Goal: Task Accomplishment & Management: Manage account settings

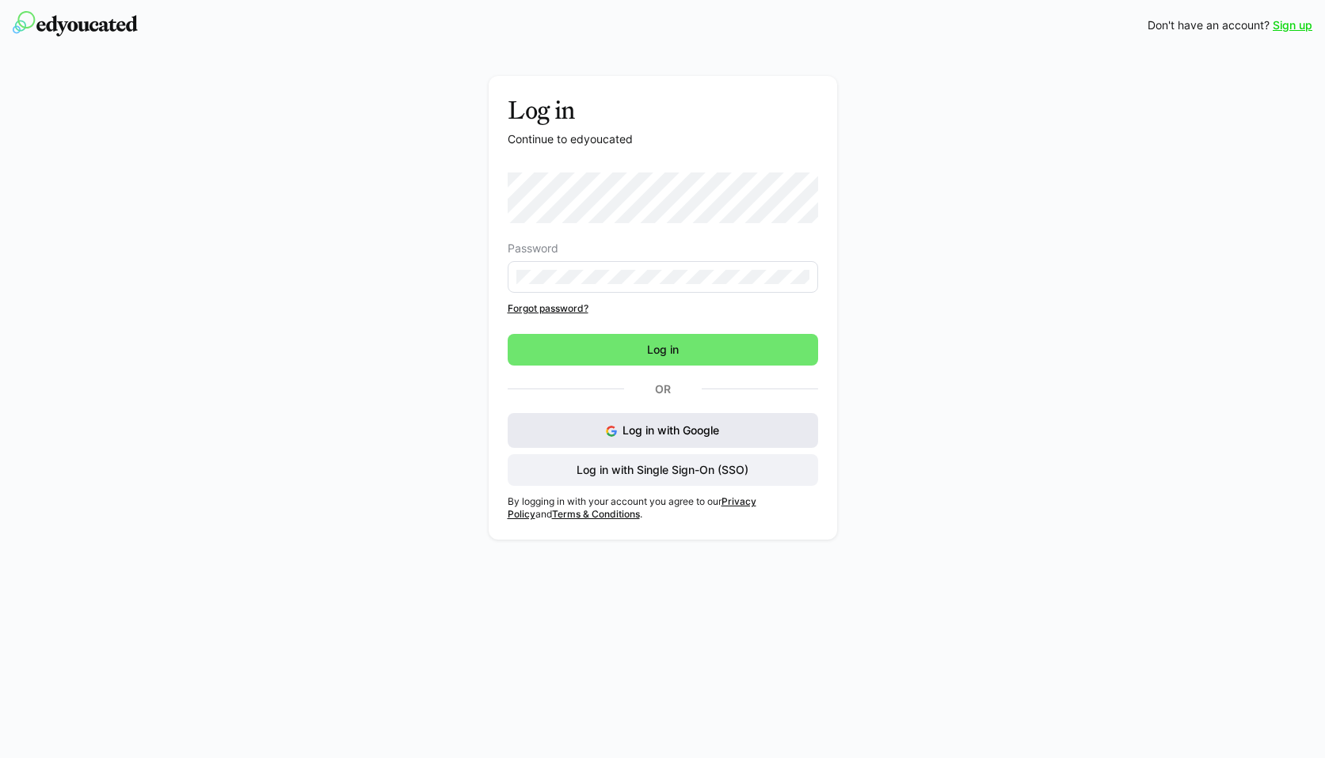
click at [593, 438] on button "Log in with Google" at bounding box center [662, 430] width 310 height 35
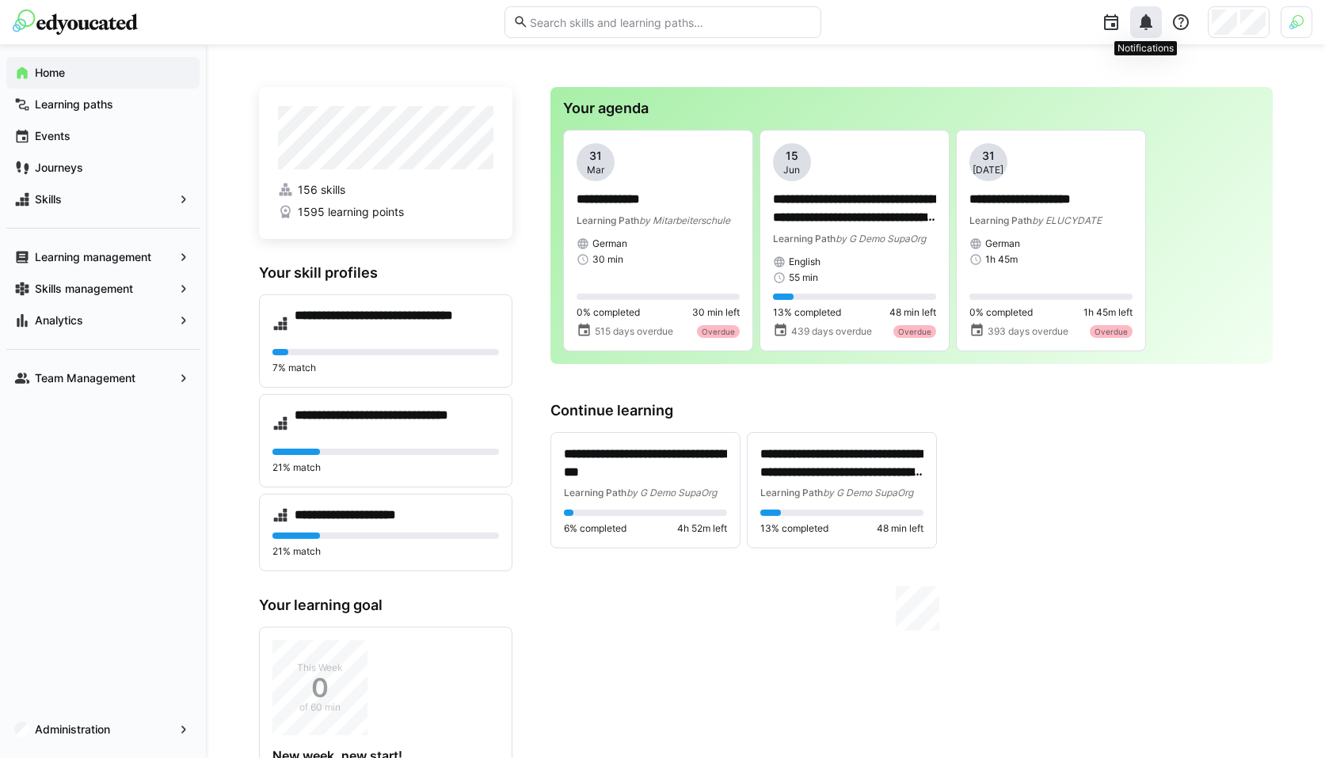
click at [1145, 30] on eds-icon at bounding box center [1145, 22] width 19 height 19
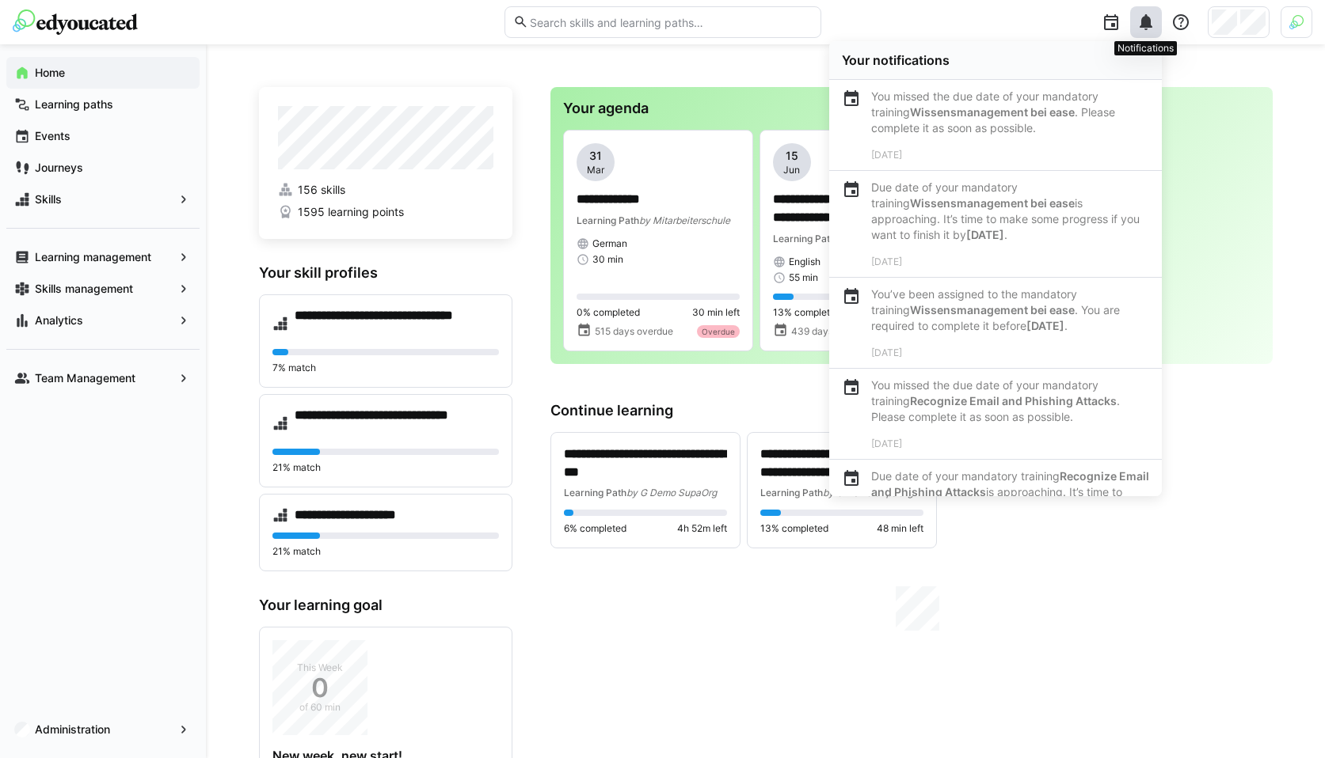
click at [1151, 29] on eds-icon at bounding box center [1145, 22] width 19 height 19
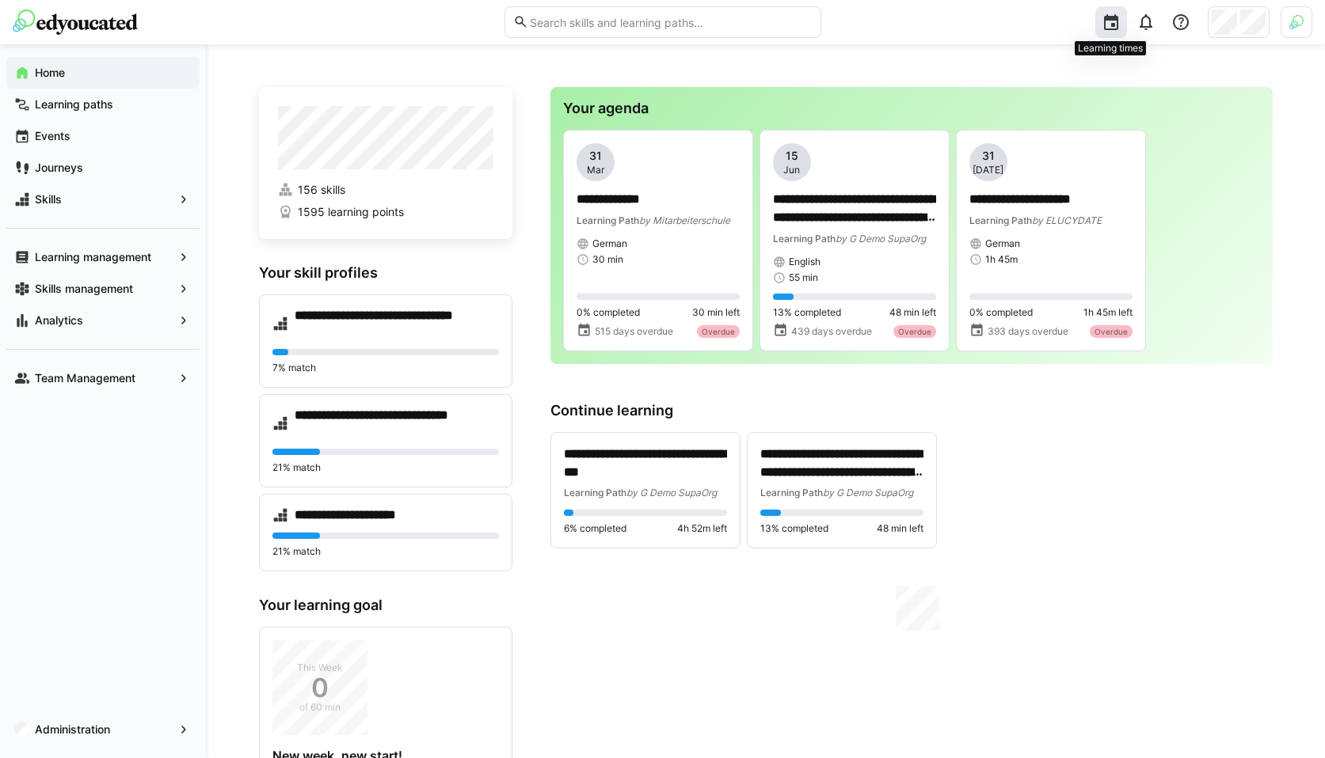
click at [1120, 28] on div at bounding box center [1111, 22] width 32 height 32
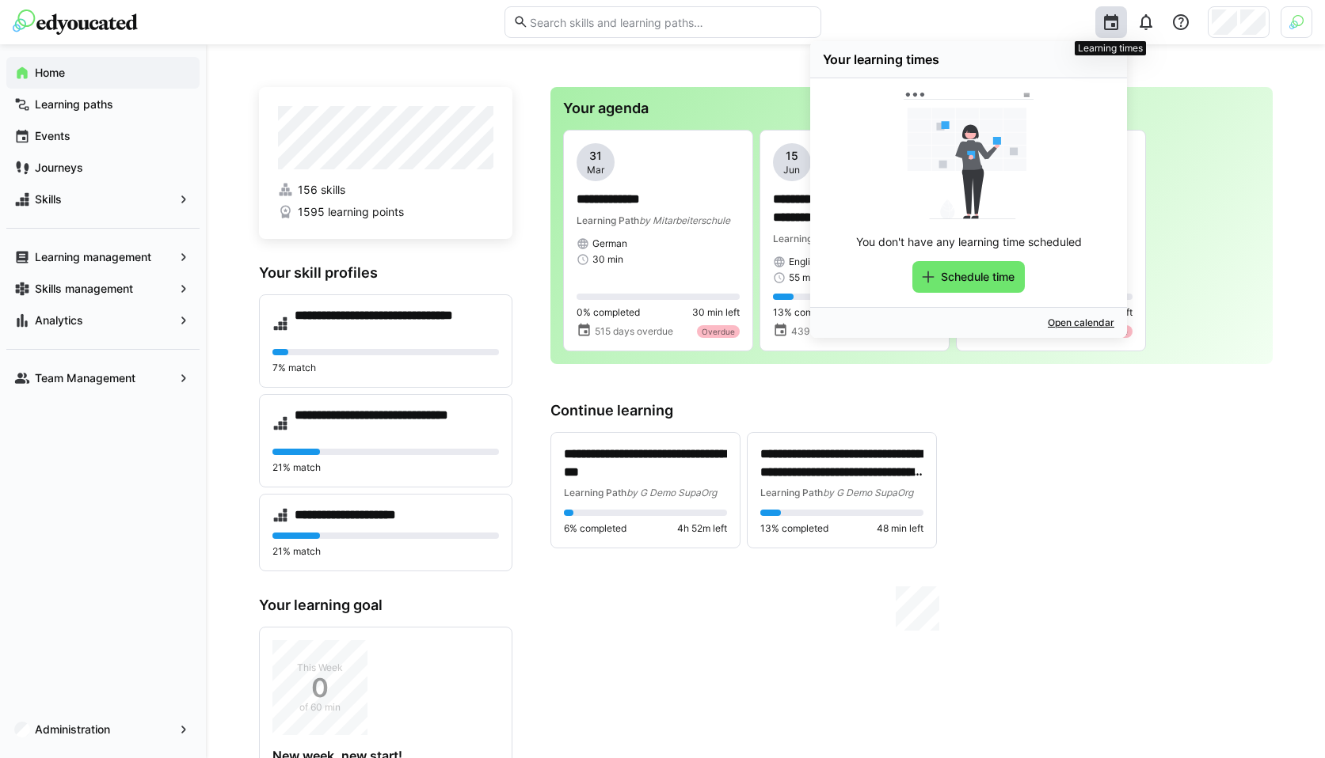
click at [1108, 25] on eds-icon at bounding box center [1110, 22] width 19 height 19
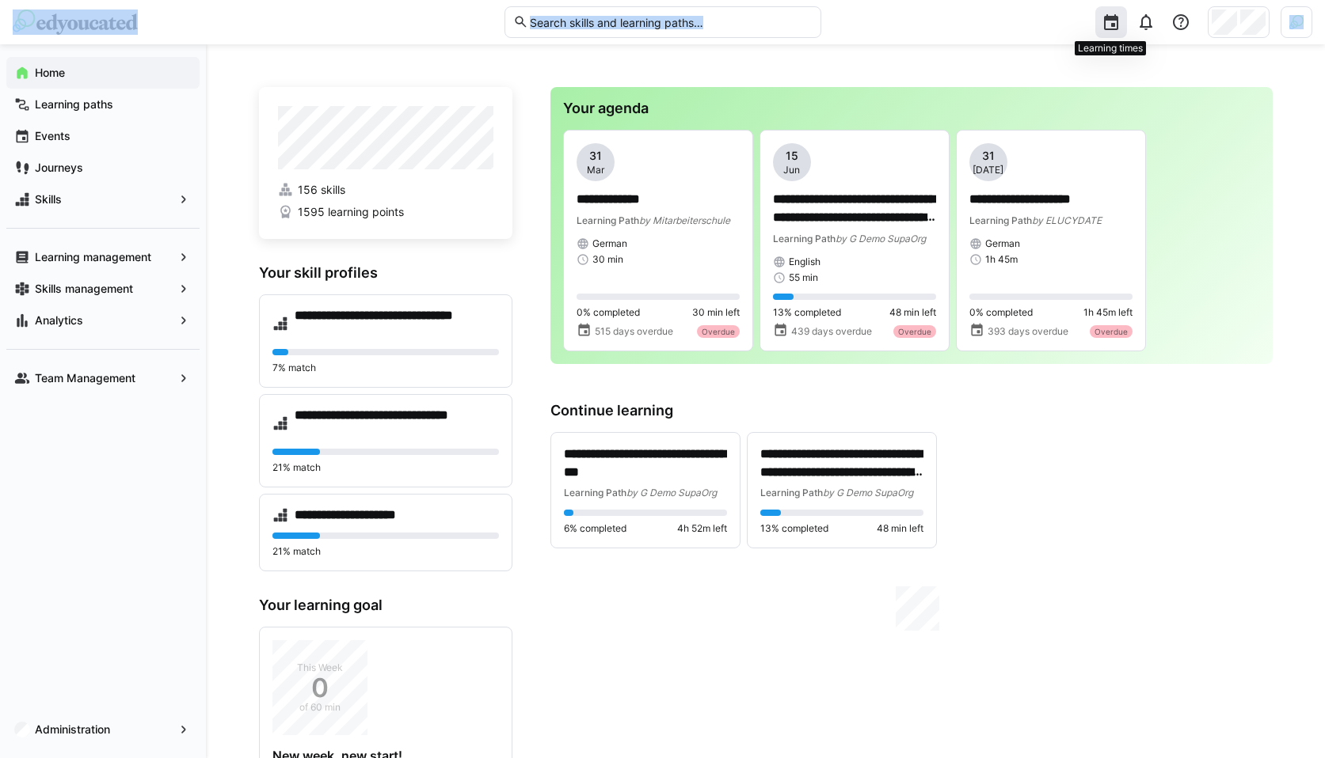
click at [1108, 25] on eds-icon at bounding box center [1110, 22] width 19 height 19
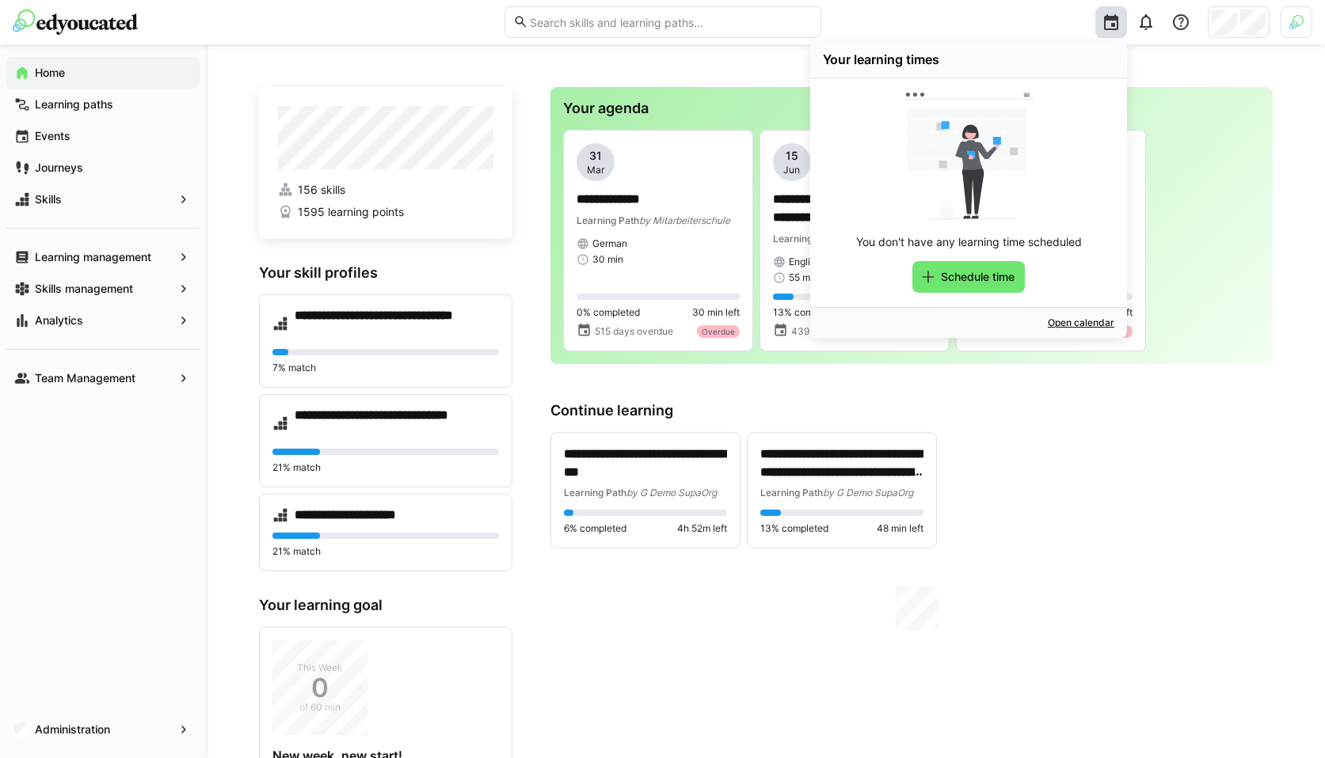
drag, startPoint x: 1127, startPoint y: 422, endPoint x: 1126, endPoint y: 407, distance: 15.1
click at [1127, 422] on div "**********" at bounding box center [911, 475] width 722 height 147
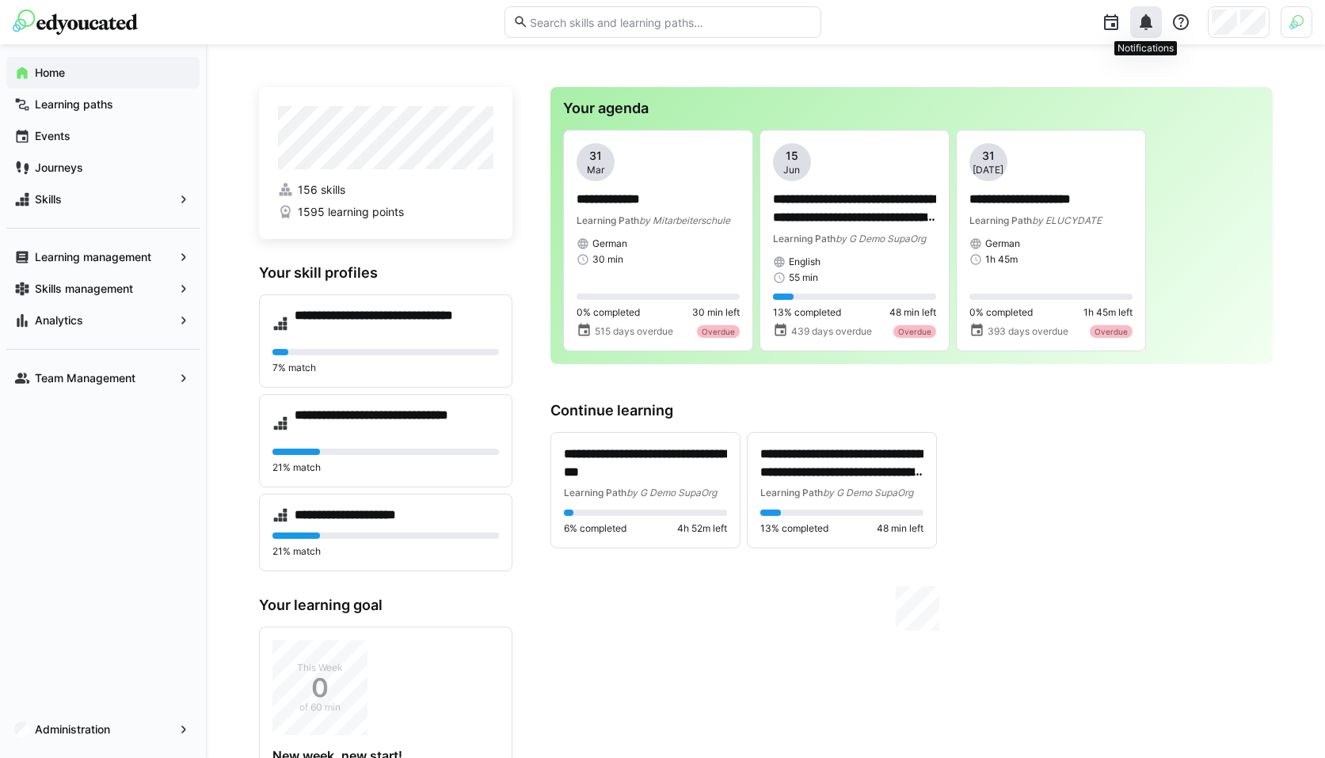
click at [1138, 34] on div at bounding box center [1146, 22] width 32 height 32
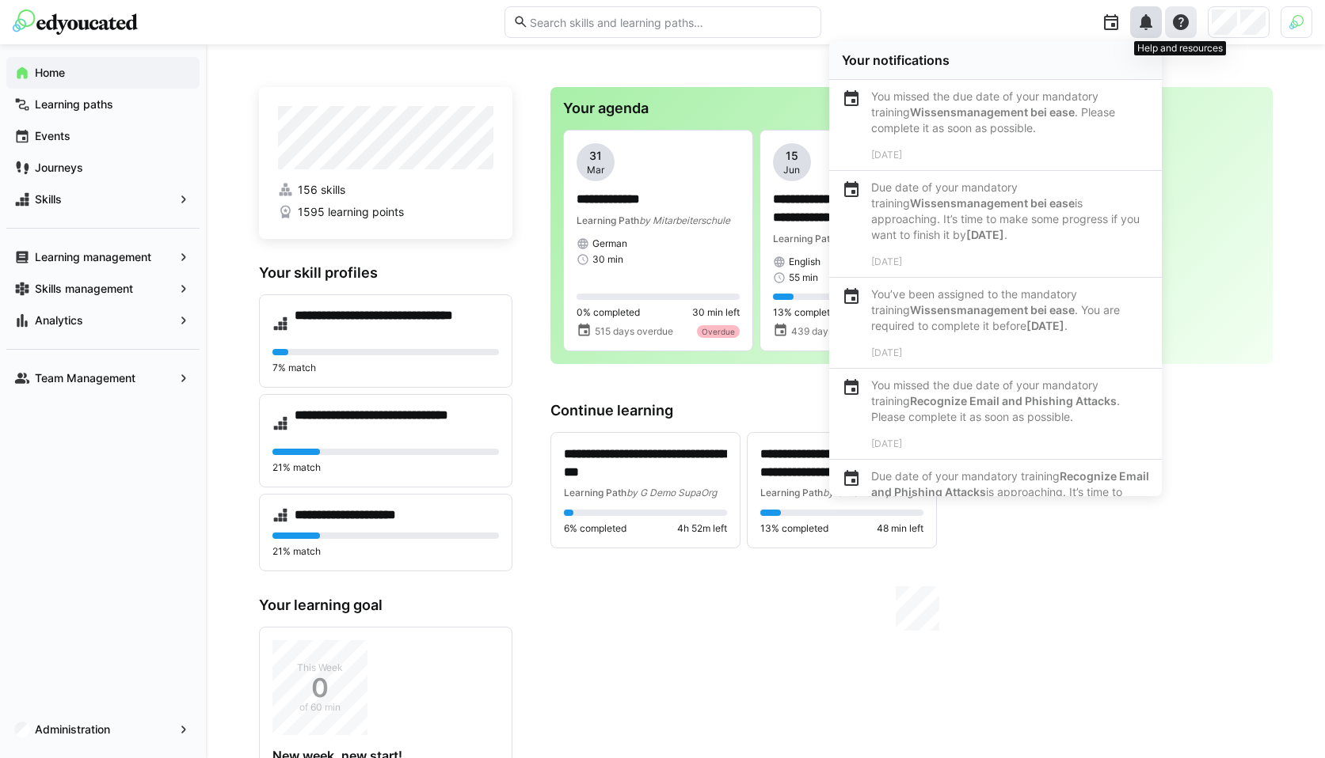
click at [1174, 24] on eds-icon at bounding box center [1180, 22] width 19 height 19
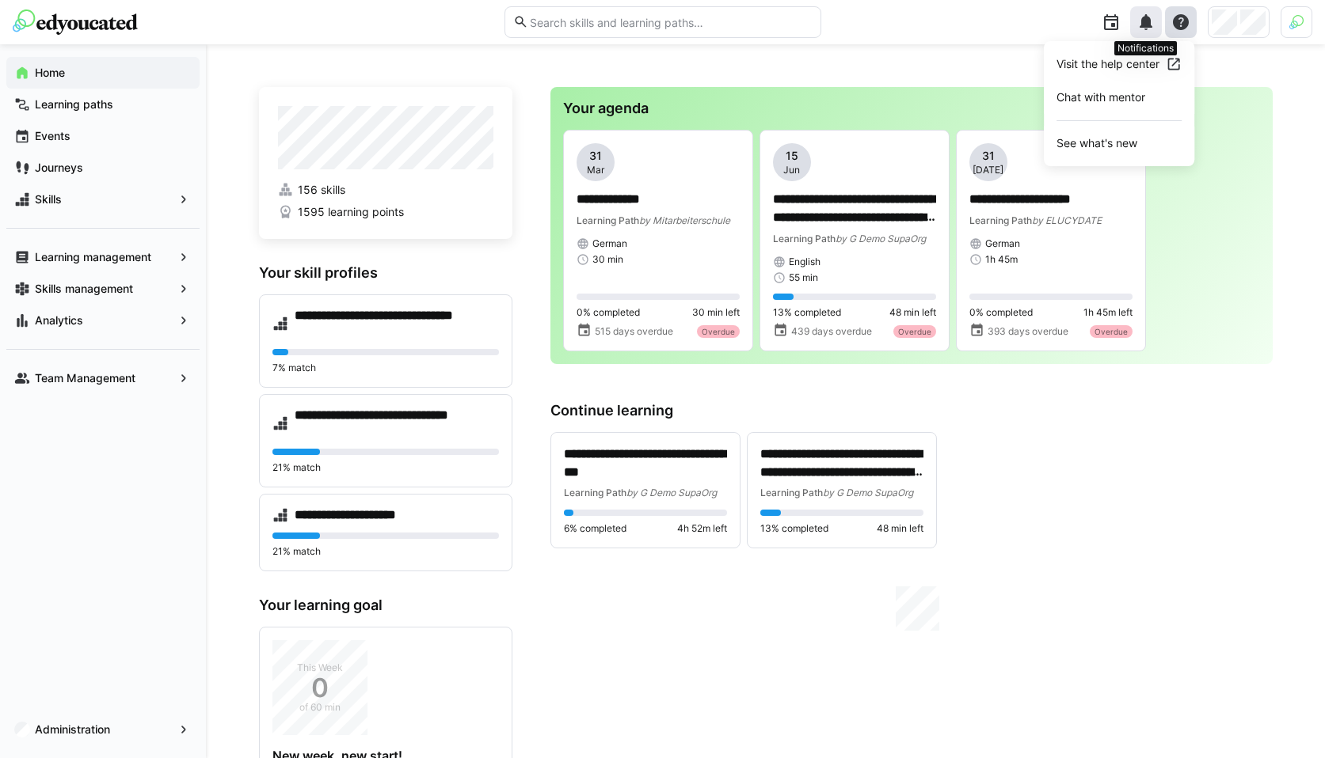
click at [1146, 22] on eds-icon at bounding box center [1145, 22] width 19 height 19
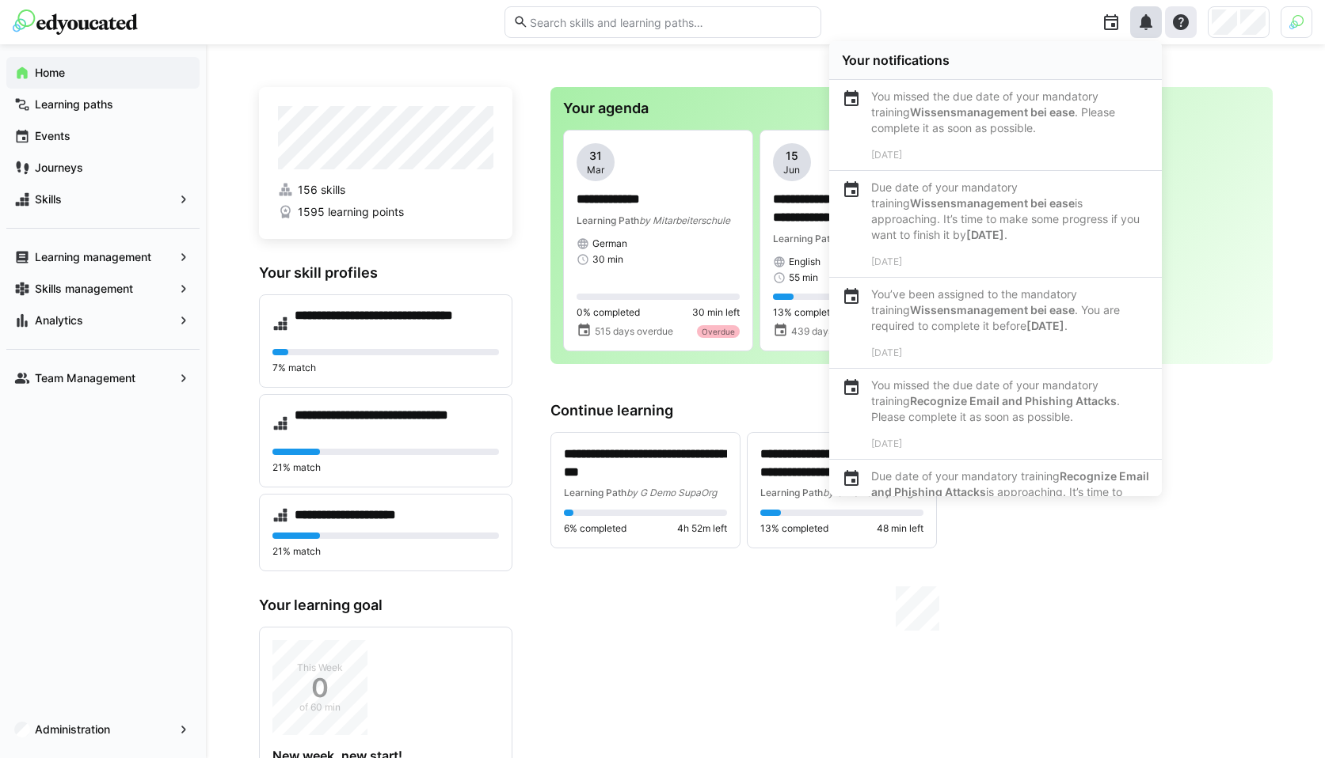
click at [1180, 18] on eds-icon at bounding box center [1180, 22] width 19 height 19
